Goal: Information Seeking & Learning: Learn about a topic

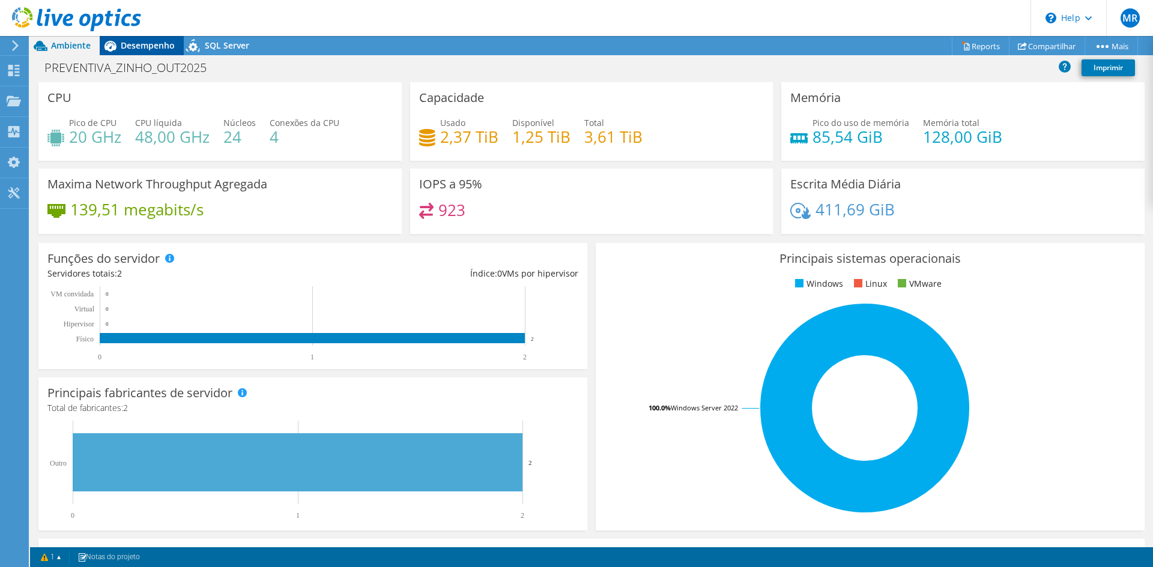
click at [136, 50] on span "Desempenho" at bounding box center [148, 45] width 54 height 11
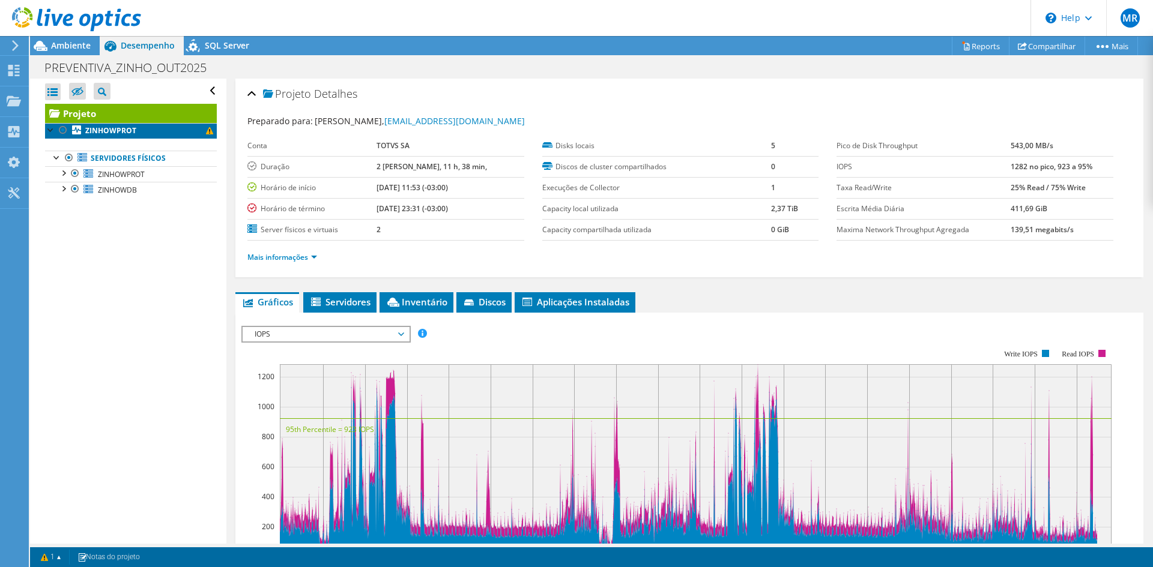
click at [108, 130] on b "ZINHOWPROT" at bounding box center [110, 130] width 51 height 10
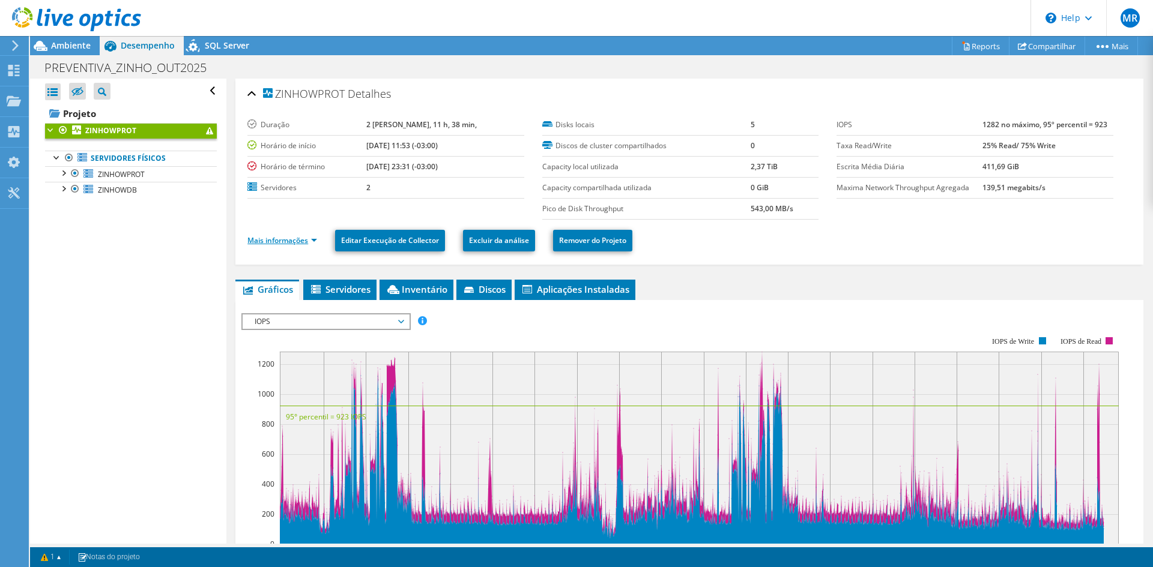
click at [295, 238] on link "Mais informações" at bounding box center [282, 240] width 70 height 10
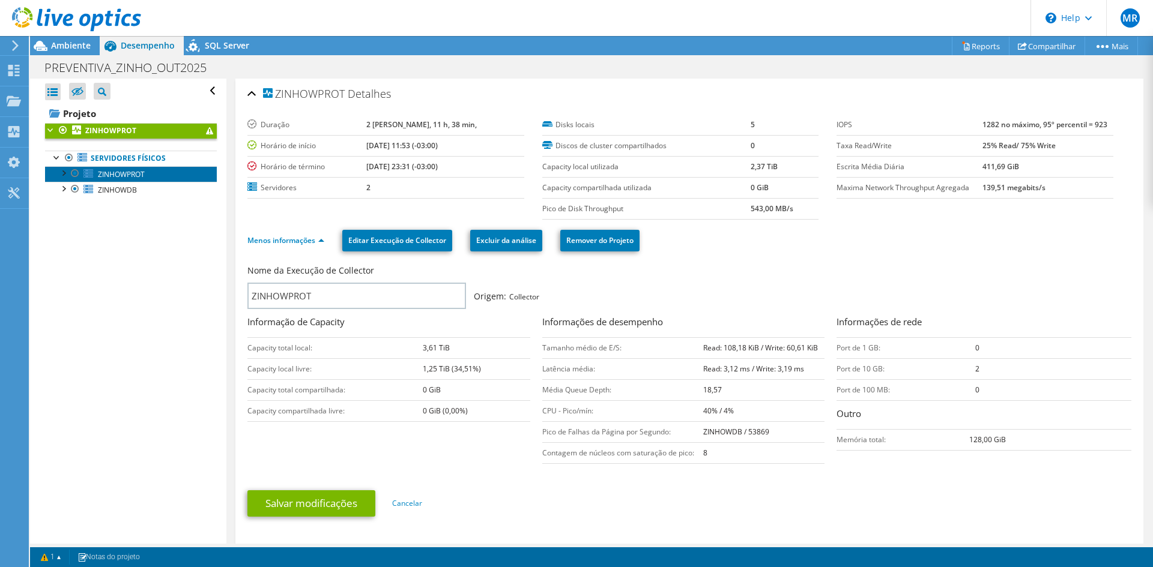
click at [130, 174] on span "ZINHOWPROT" at bounding box center [121, 174] width 47 height 10
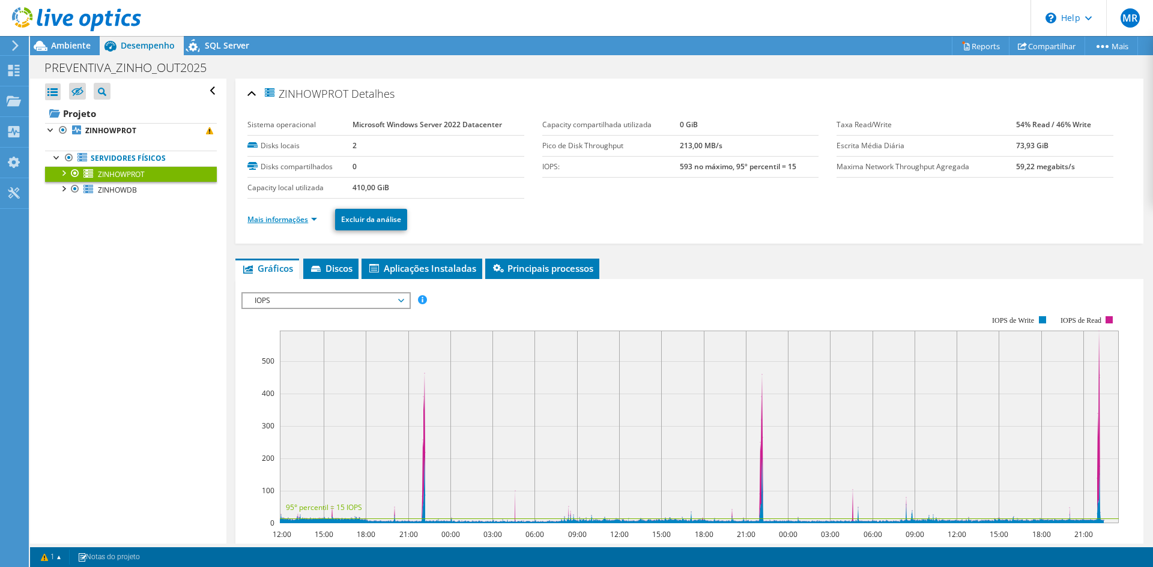
click at [299, 220] on link "Mais informações" at bounding box center [282, 219] width 70 height 10
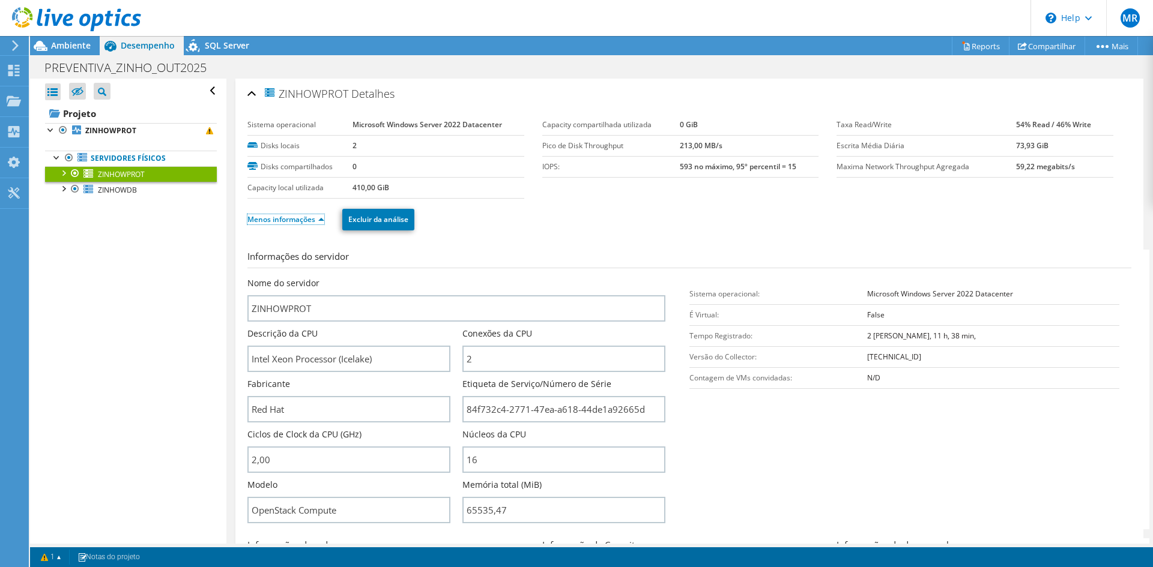
scroll to position [60, 0]
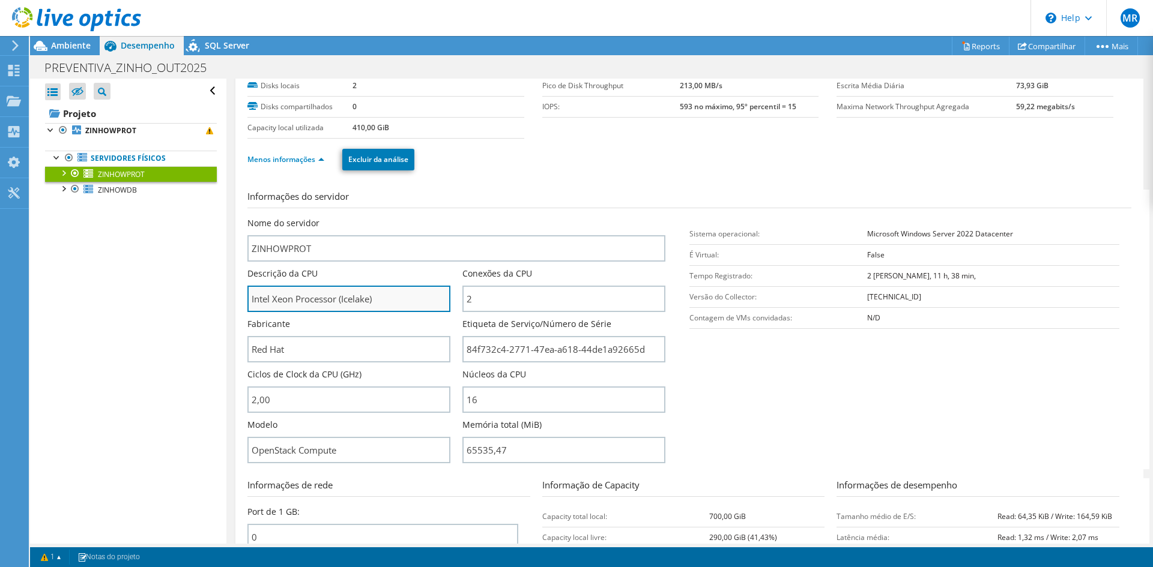
click at [420, 297] on input "Intel Xeon Processor (Icelake)" at bounding box center [348, 299] width 203 height 26
drag, startPoint x: 409, startPoint y: 297, endPoint x: 219, endPoint y: 304, distance: 190.4
click at [219, 304] on div "Abrir Todos Fechar Todos Ocultar nós excluídos Filtro de árvore do projeto" at bounding box center [591, 311] width 1123 height 465
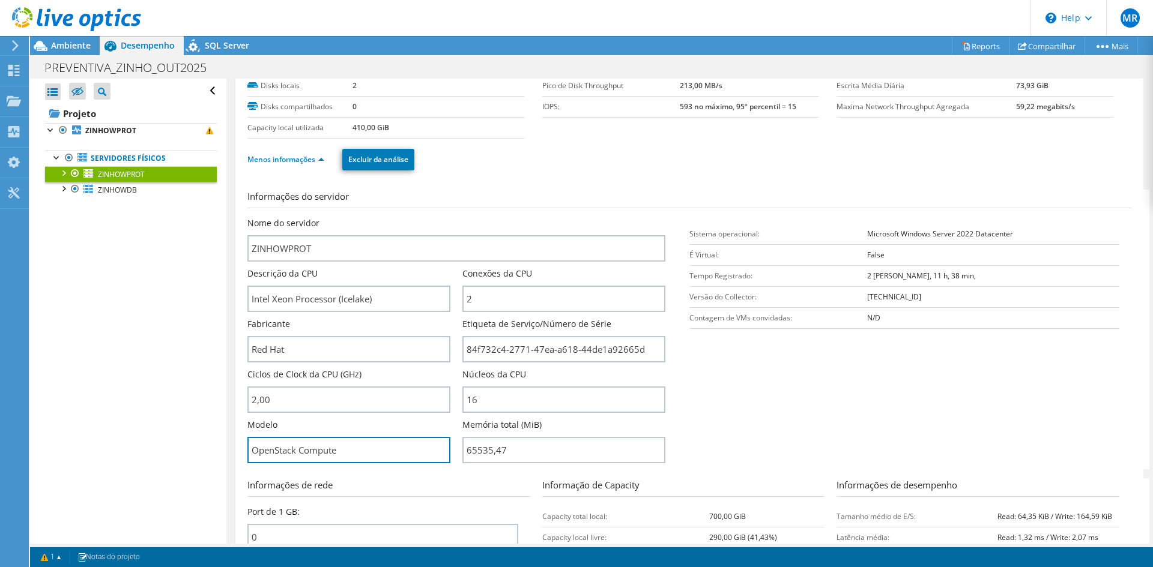
drag, startPoint x: 375, startPoint y: 451, endPoint x: 235, endPoint y: 439, distance: 140.4
click at [213, 454] on div "Abrir Todos Fechar Todos Ocultar nós excluídos Filtro de árvore do projeto" at bounding box center [591, 311] width 1123 height 465
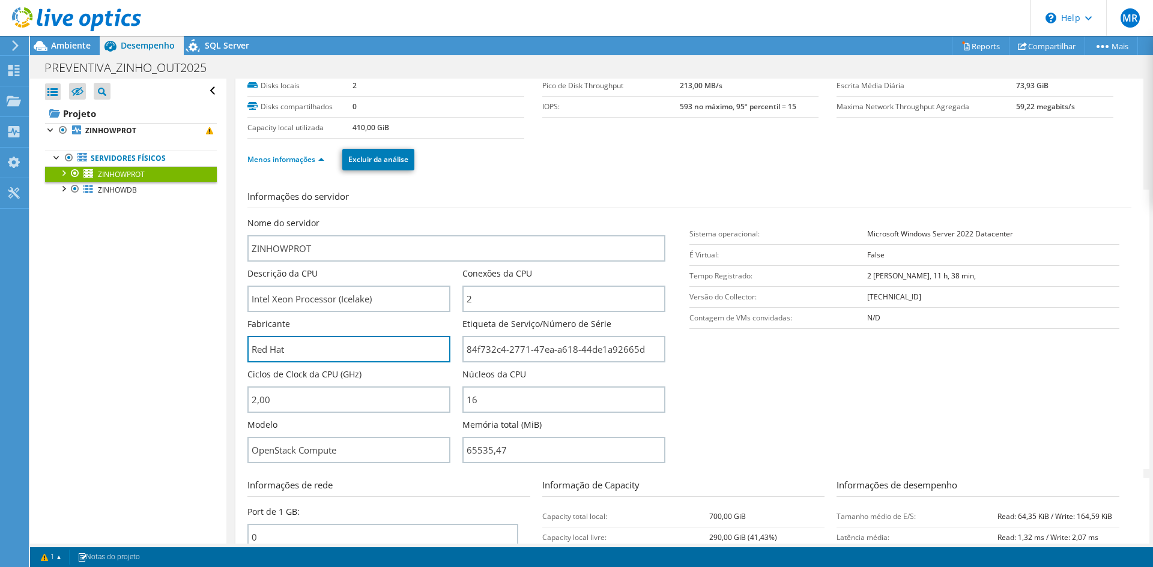
drag, startPoint x: 308, startPoint y: 348, endPoint x: 186, endPoint y: 340, distance: 122.7
click at [186, 340] on div "Abrir Todos Fechar Todos Ocultar nós excluídos Filtro de árvore do projeto" at bounding box center [591, 311] width 1123 height 465
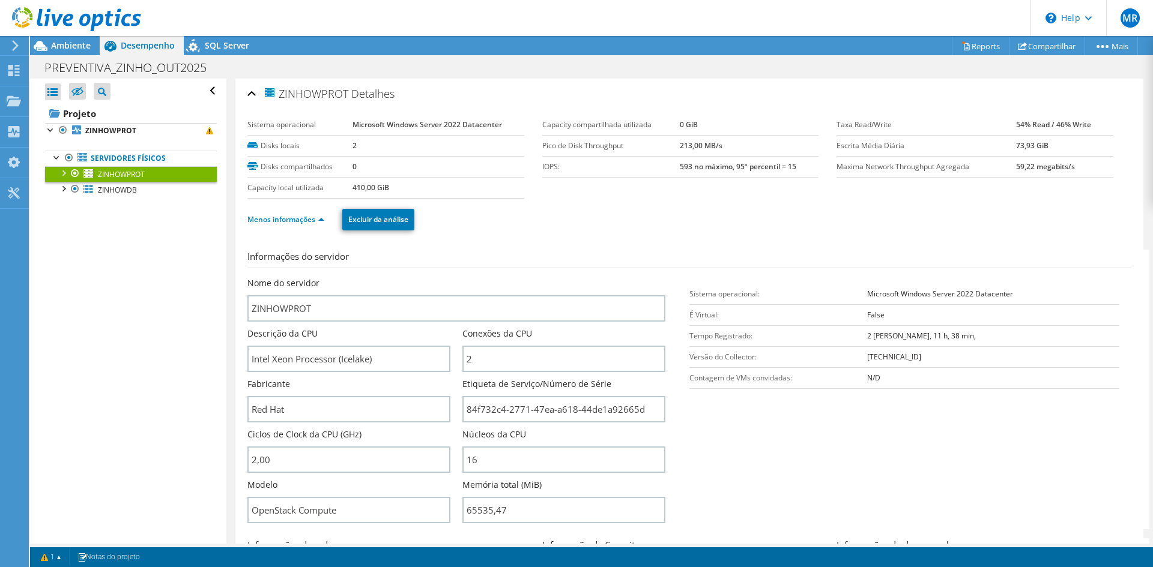
drag, startPoint x: 347, startPoint y: 122, endPoint x: 514, endPoint y: 125, distance: 166.9
click at [514, 125] on tr "Sistema operacional Microsoft Windows Server 2022 Datacenter" at bounding box center [385, 125] width 277 height 21
copy tr "Microsoft Windows Server 2022 Datacenter"
click at [118, 134] on b "ZINHOWPROT" at bounding box center [110, 130] width 51 height 10
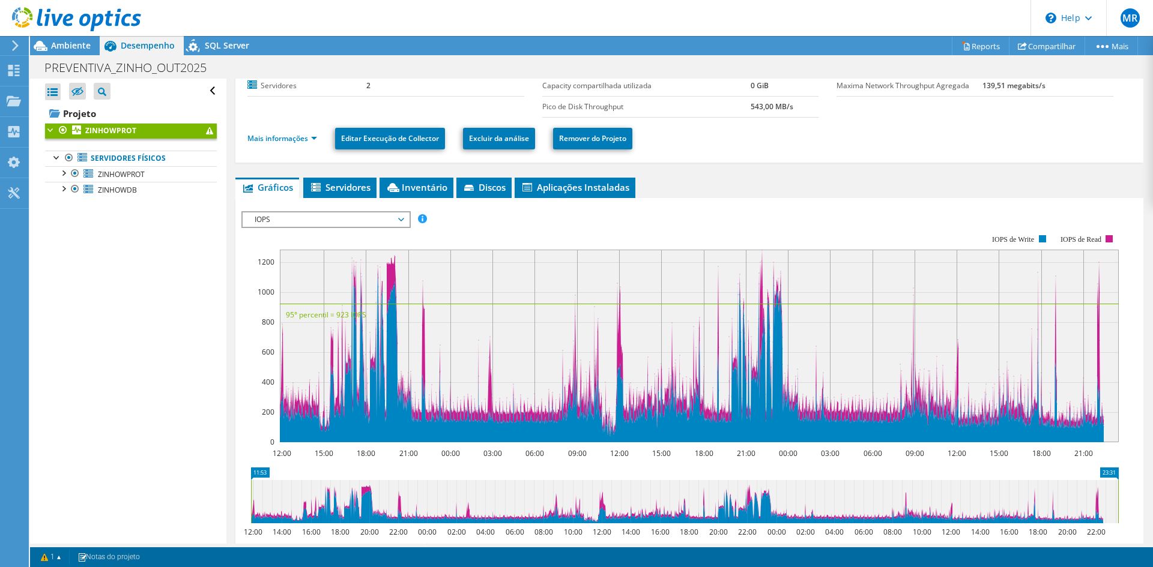
scroll to position [120, 0]
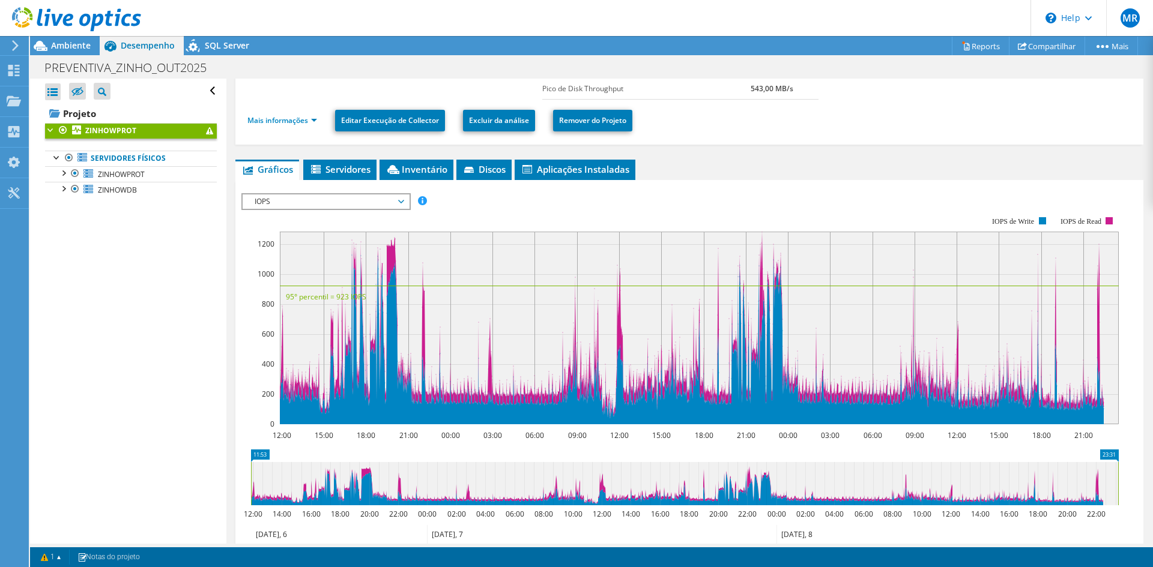
click at [375, 201] on span "IOPS" at bounding box center [326, 202] width 154 height 14
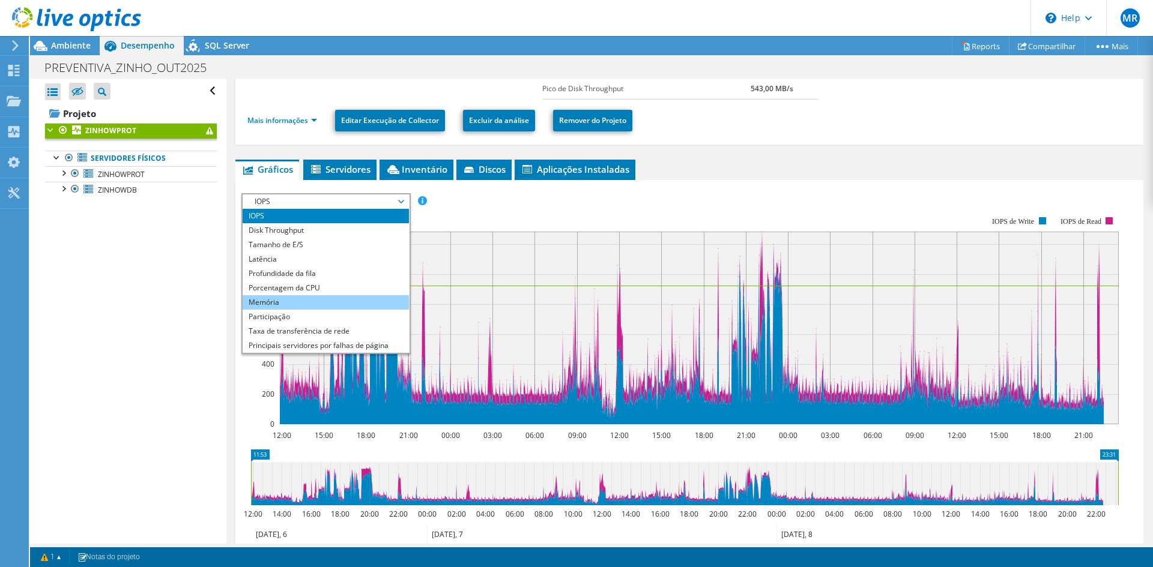
click at [332, 308] on li "Memória" at bounding box center [326, 302] width 166 height 14
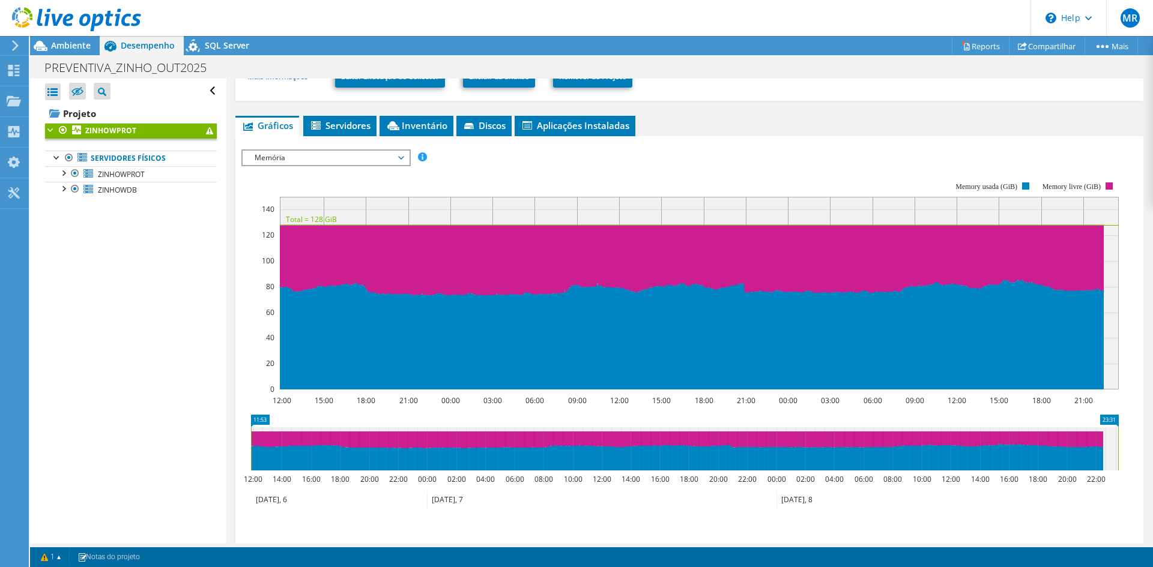
scroll to position [180, 0]
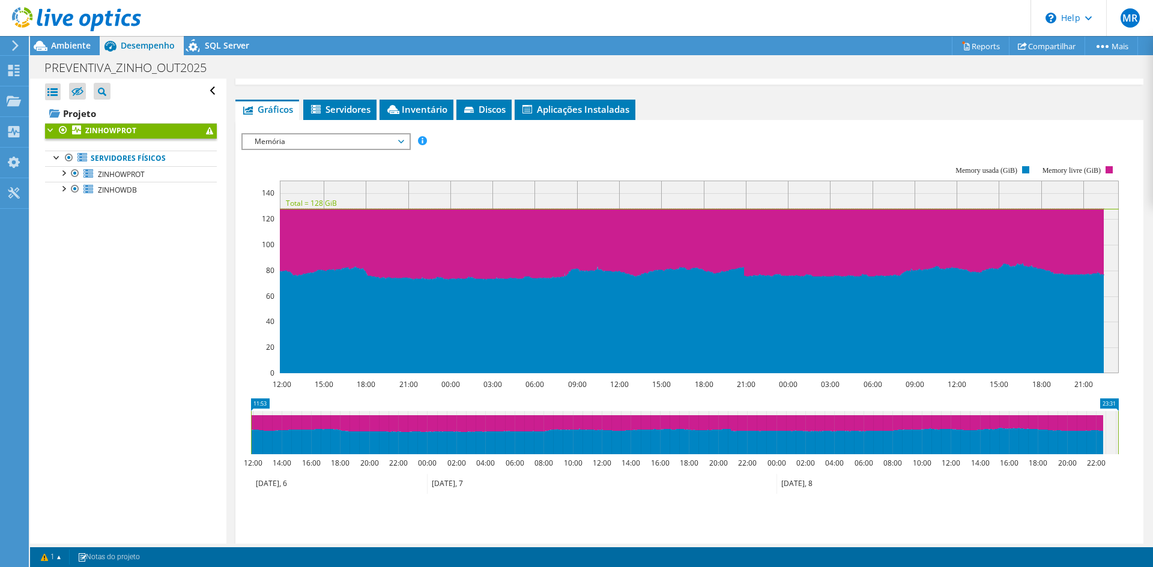
click at [288, 144] on span "Memória" at bounding box center [326, 141] width 154 height 14
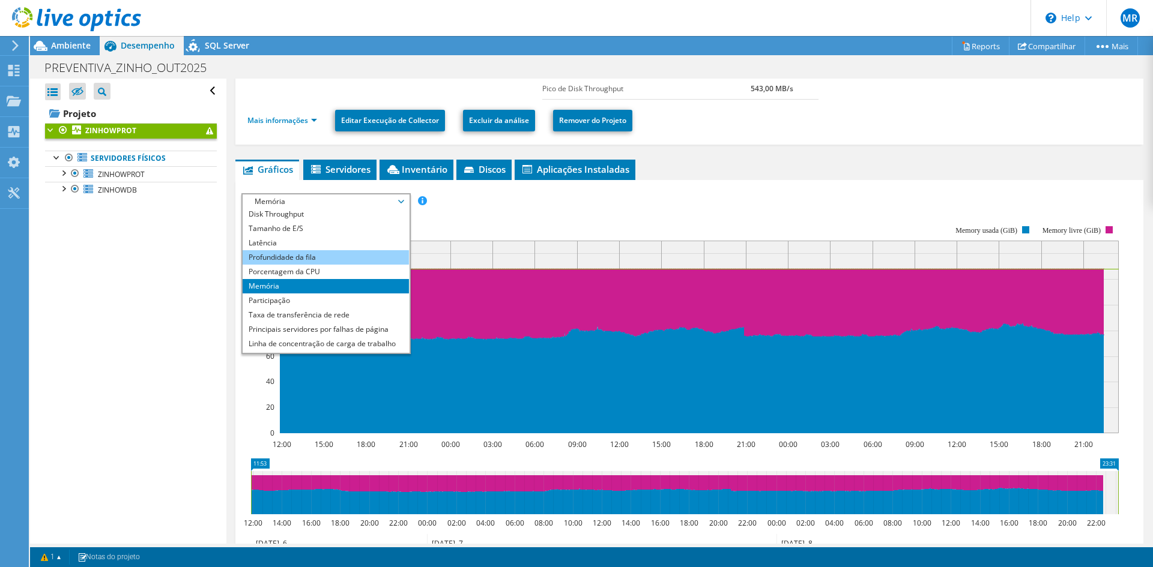
scroll to position [43, 0]
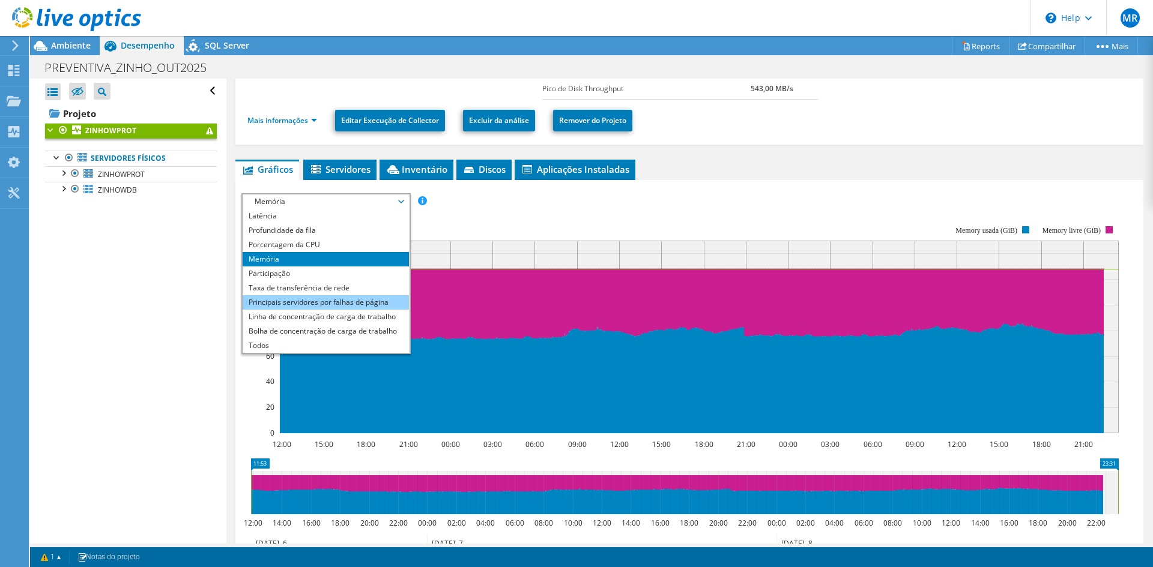
click at [370, 303] on li "Principais servidores por falhas de página" at bounding box center [326, 302] width 166 height 14
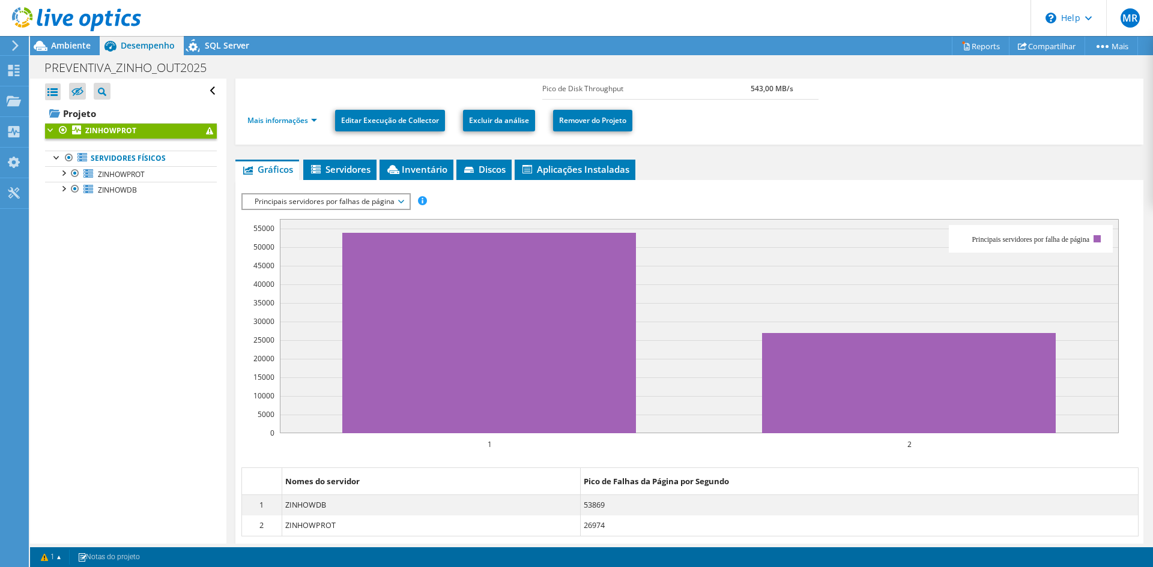
click at [340, 526] on dd "ZINHOWPROT" at bounding box center [431, 526] width 298 height 20
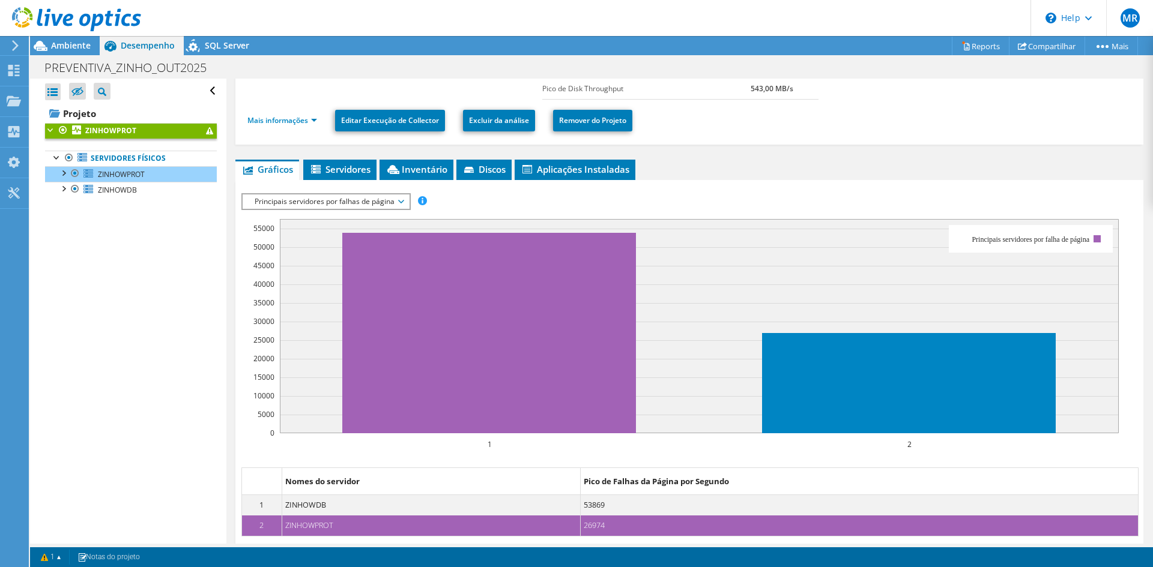
click at [357, 529] on dd "ZINHOWPROT" at bounding box center [431, 526] width 298 height 20
click at [355, 504] on dd "ZINHOWDB" at bounding box center [431, 505] width 298 height 20
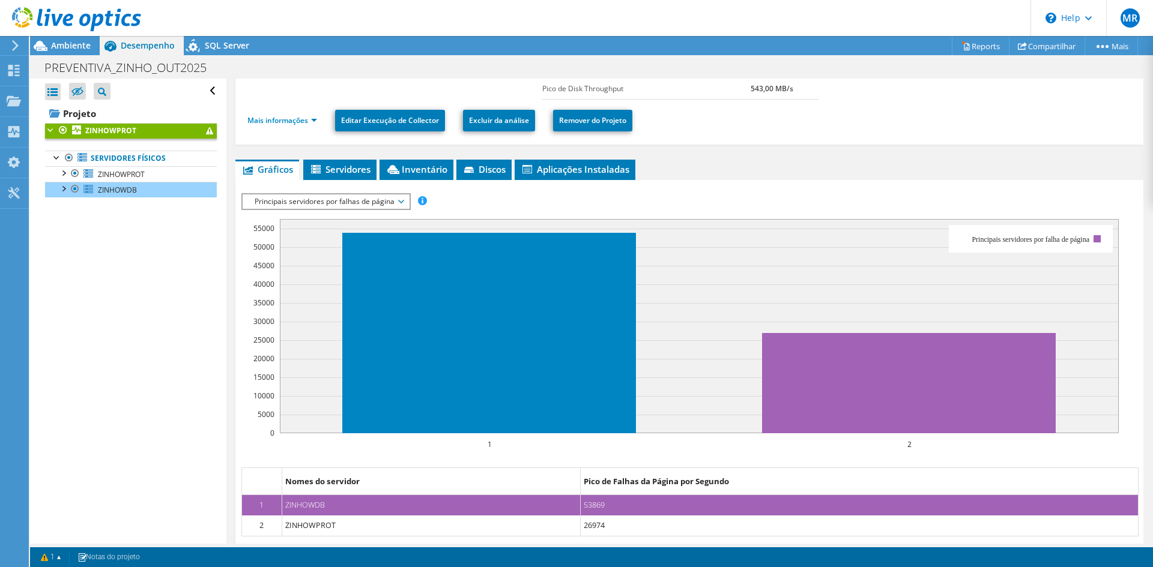
click at [361, 523] on dd "ZINHOWPROT" at bounding box center [431, 526] width 298 height 20
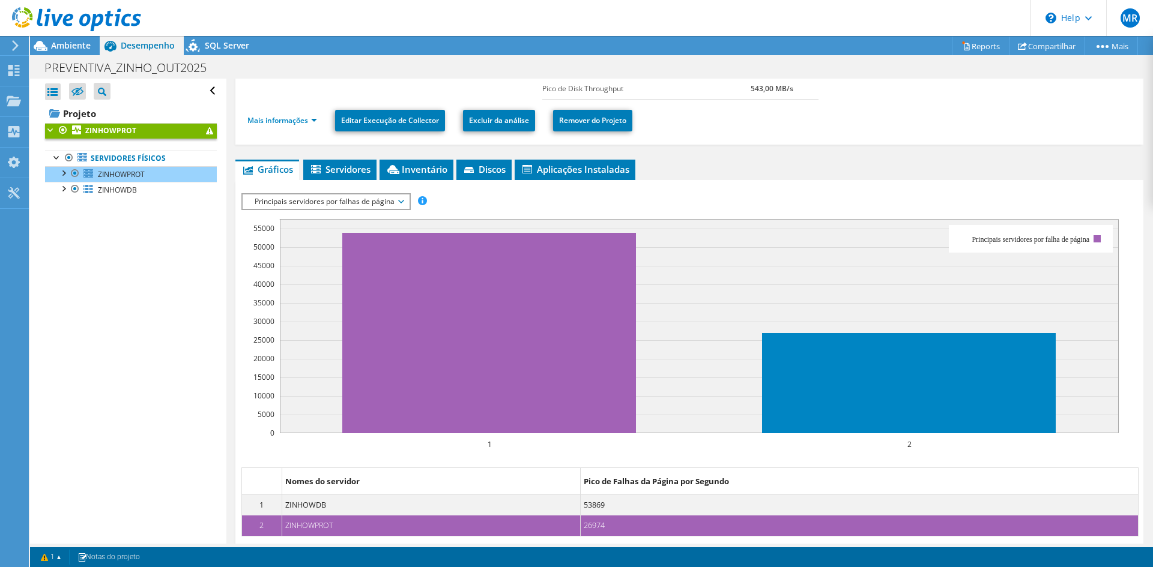
click at [398, 198] on span "Principais servidores por falhas de página" at bounding box center [326, 202] width 154 height 14
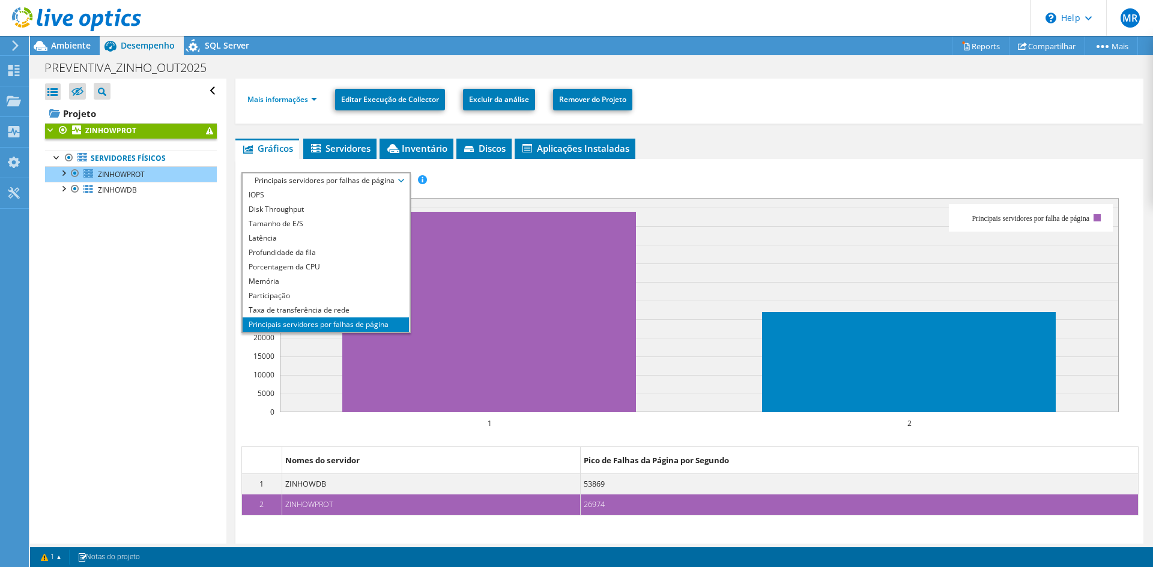
scroll to position [120, 0]
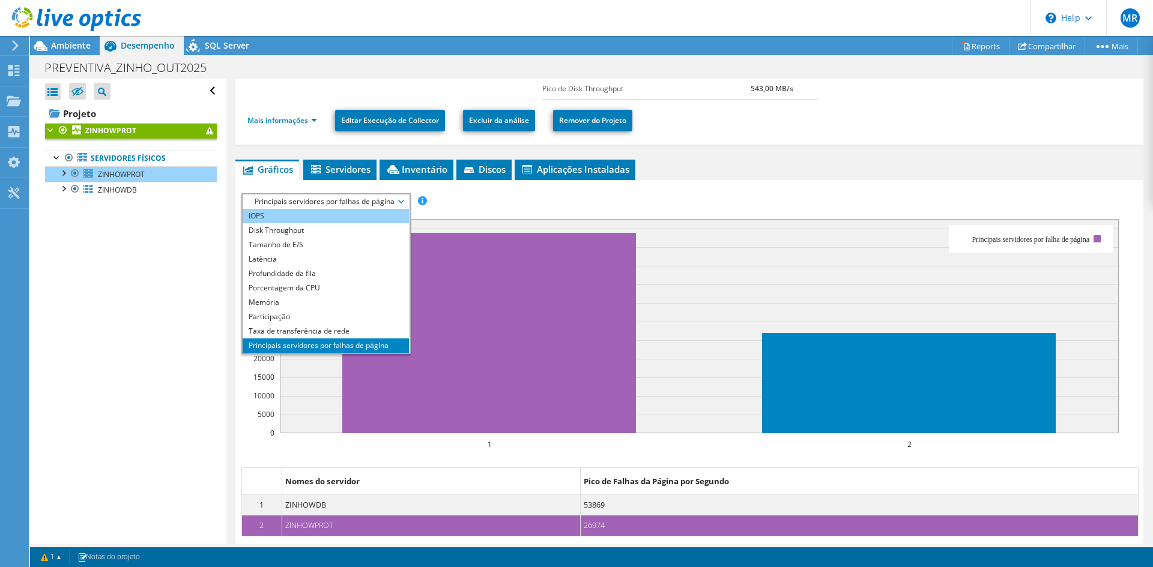
click at [303, 219] on li "IOPS" at bounding box center [326, 216] width 166 height 14
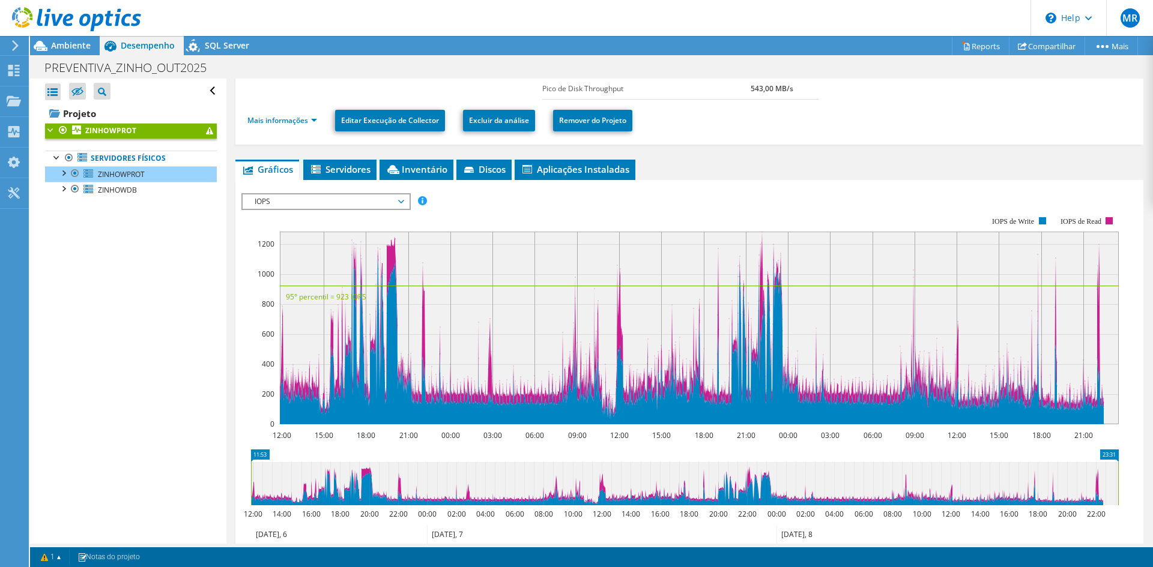
click at [308, 199] on span "IOPS" at bounding box center [326, 202] width 154 height 14
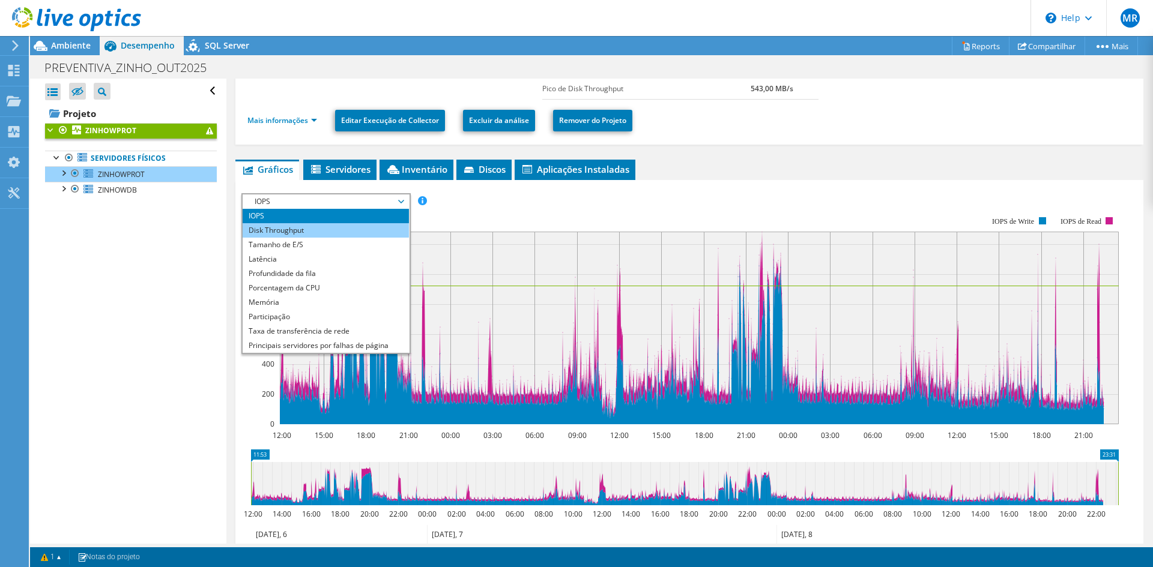
click at [330, 229] on li "Disk Throughput" at bounding box center [326, 230] width 166 height 14
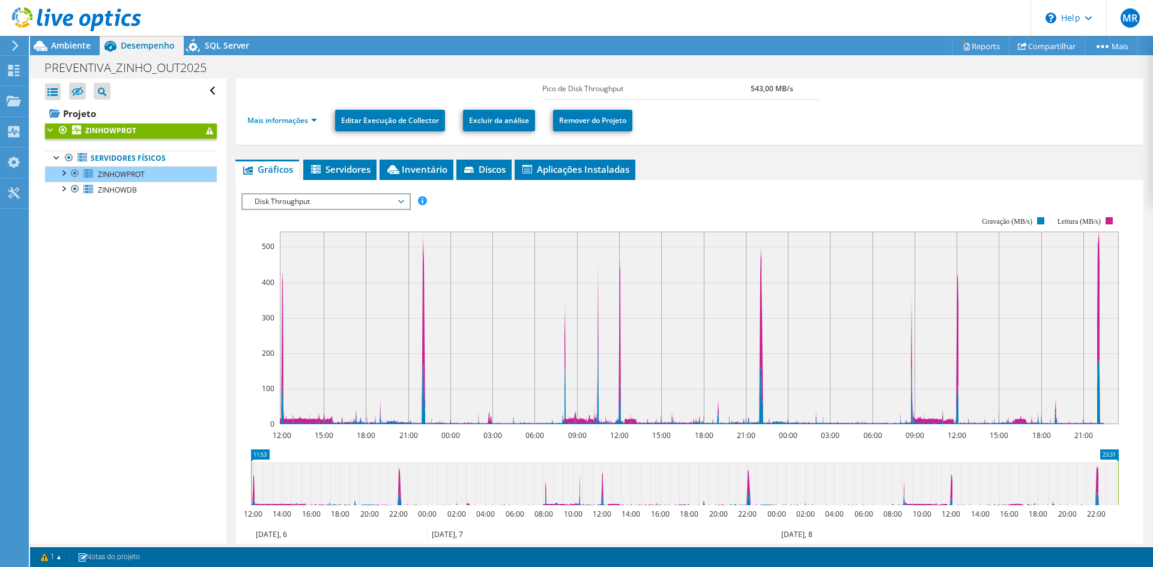
click at [298, 199] on span "Disk Throughput" at bounding box center [326, 202] width 154 height 14
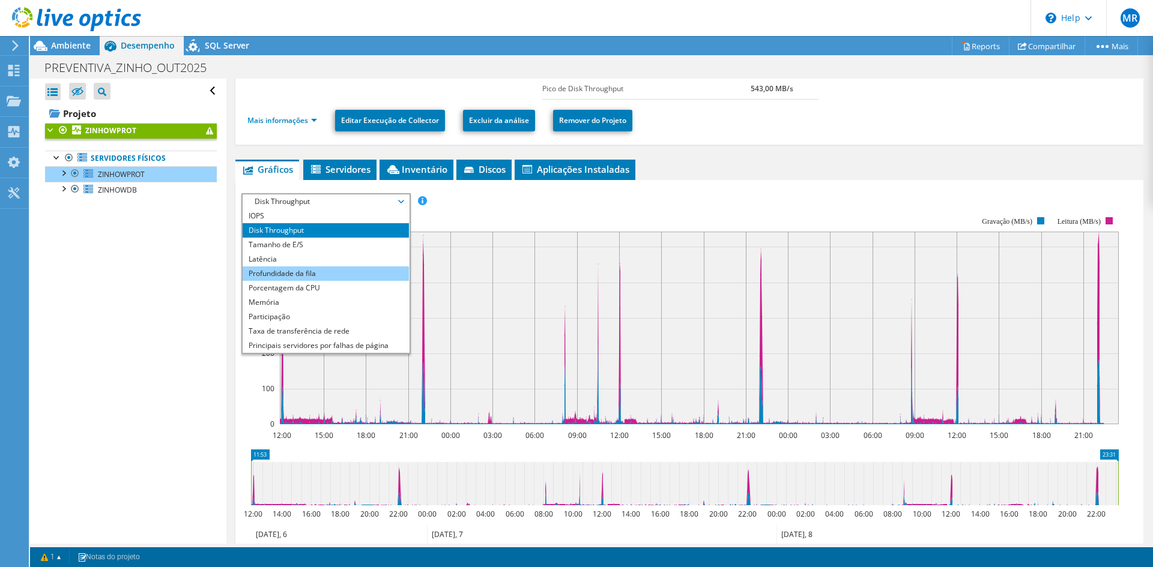
click at [330, 274] on li "Profundidade da fila" at bounding box center [326, 274] width 166 height 14
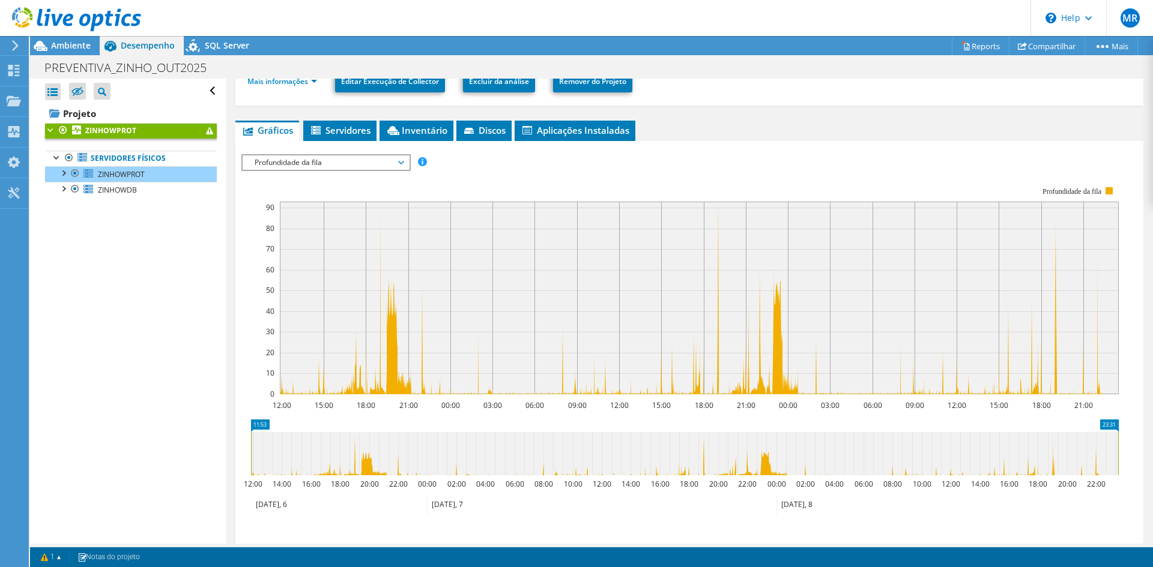
scroll to position [151, 0]
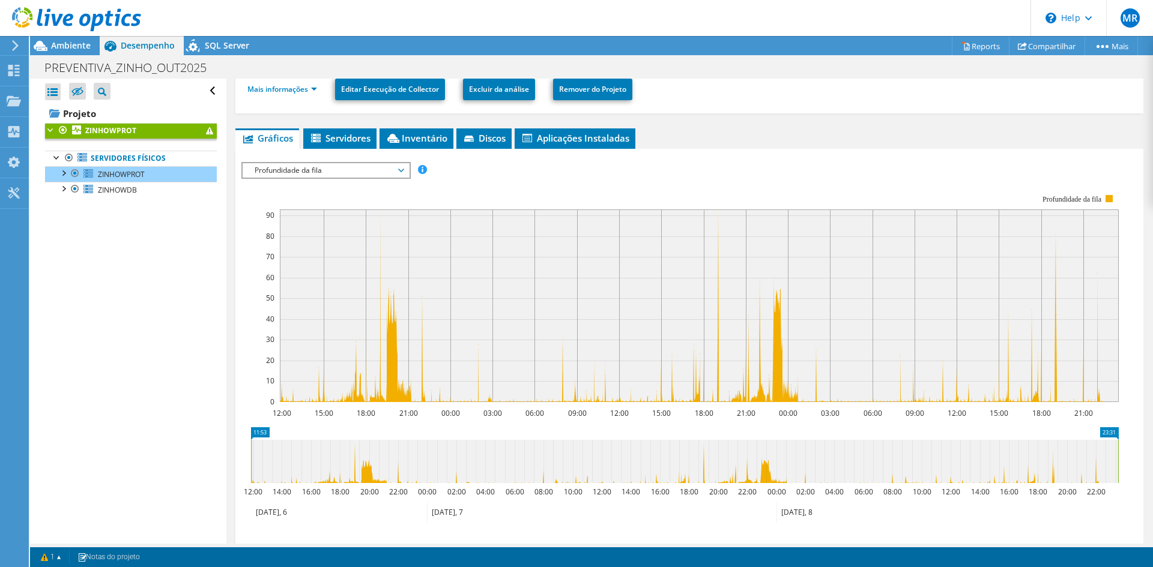
click at [356, 177] on span "Profundidade da fila" at bounding box center [326, 170] width 154 height 14
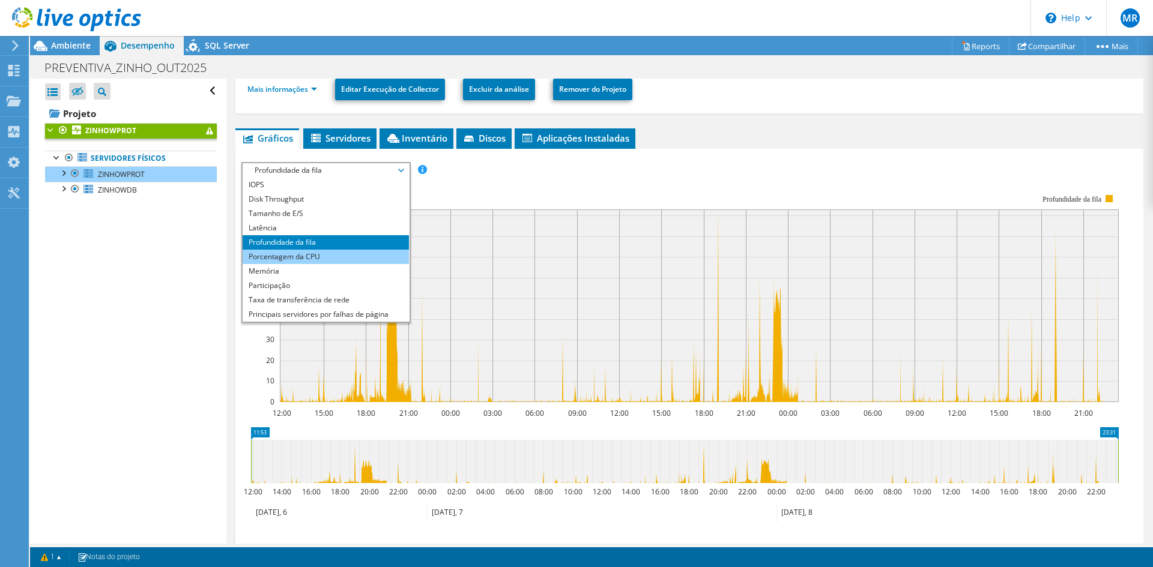
click at [349, 258] on li "Porcentagem da CPU" at bounding box center [326, 257] width 166 height 14
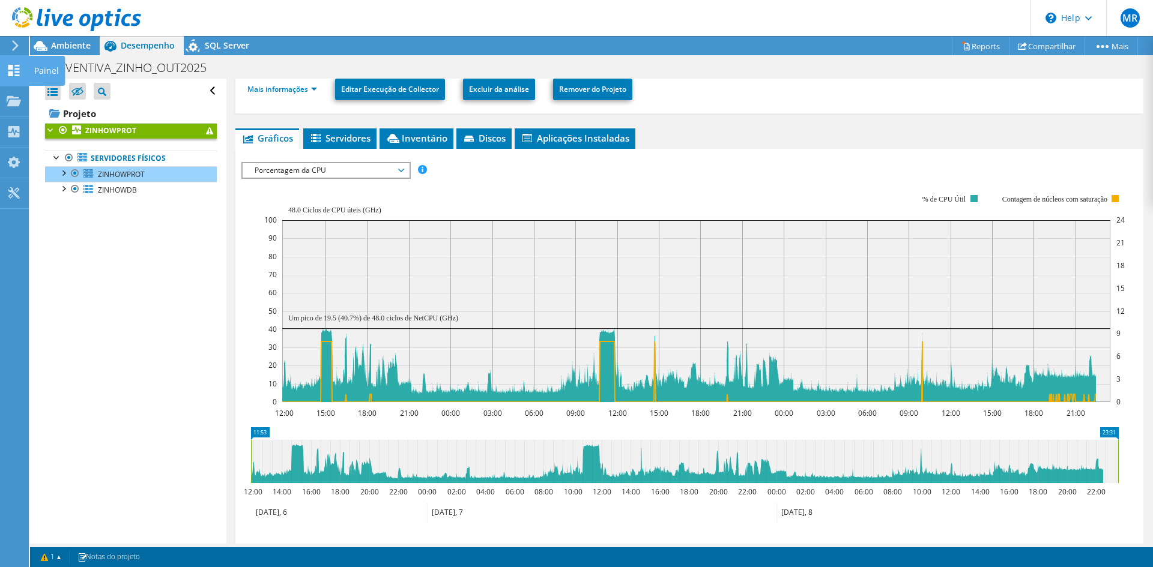
click at [16, 74] on icon at bounding box center [14, 70] width 14 height 11
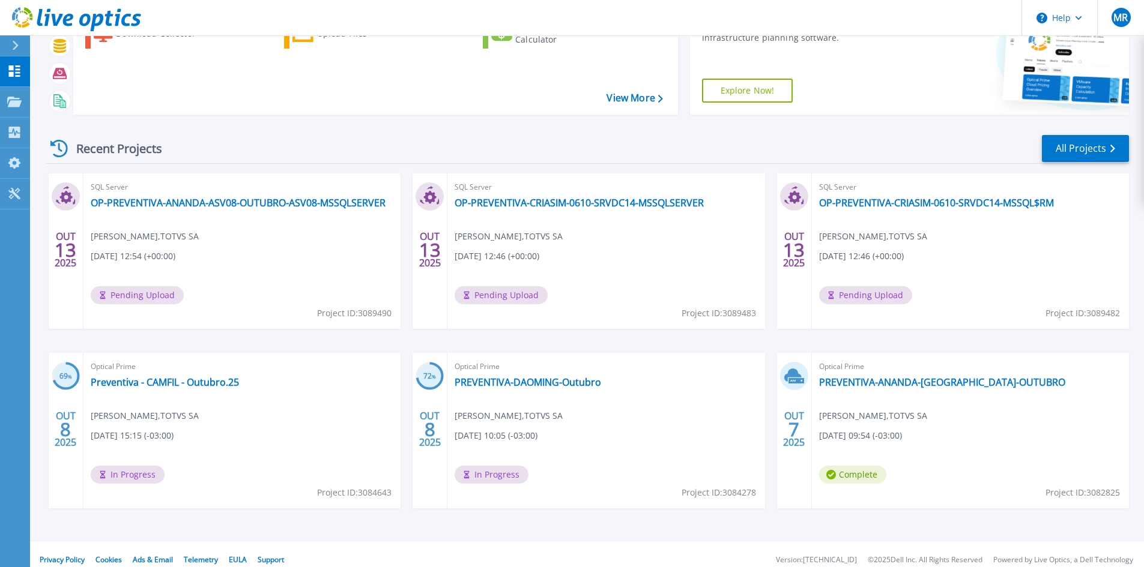
scroll to position [98, 0]
